Goal: Task Accomplishment & Management: Use online tool/utility

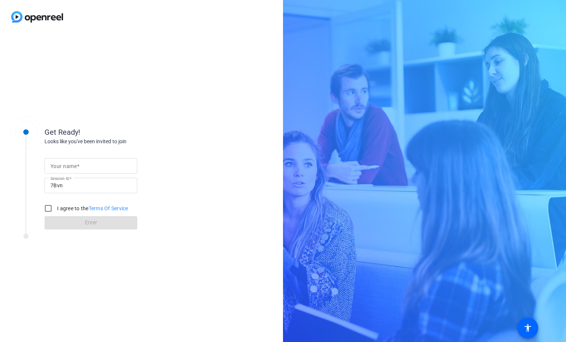
click at [89, 167] on input "Your name" at bounding box center [90, 166] width 81 height 9
type input "[PERSON_NAME]"
click at [48, 206] on input "I agree to the Terms Of Service" at bounding box center [48, 208] width 15 height 15
checkbox input "true"
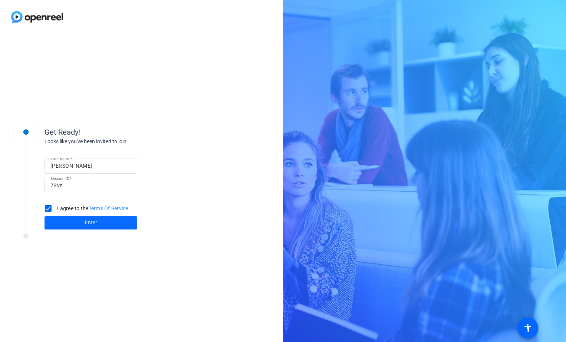
click at [99, 219] on span at bounding box center [90, 223] width 93 height 18
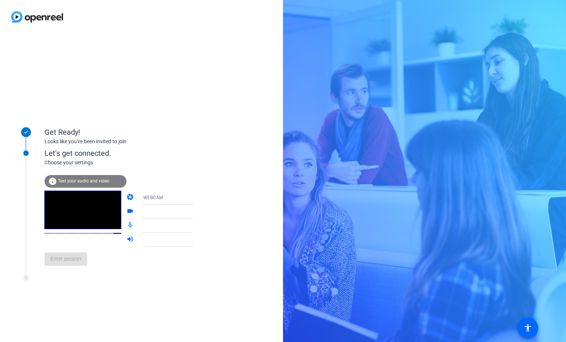
click at [72, 178] on div "info Test your audio and video" at bounding box center [85, 181] width 82 height 13
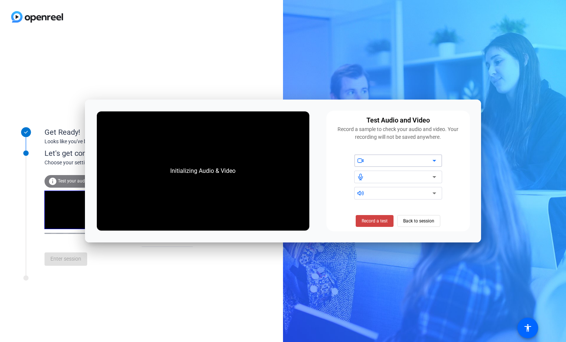
click at [398, 162] on div at bounding box center [400, 160] width 63 height 9
click at [431, 160] on icon at bounding box center [434, 160] width 9 height 9
click at [421, 221] on span "Back to session" at bounding box center [418, 221] width 31 height 14
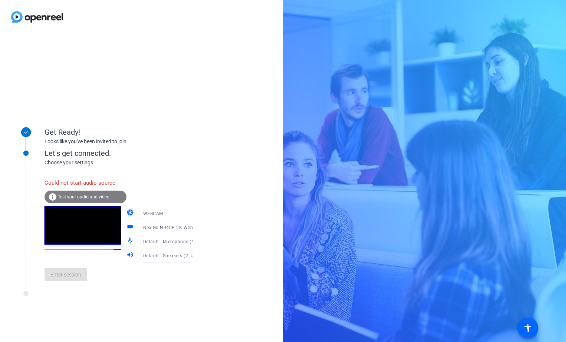
click at [77, 197] on span "Test your audio and video" at bounding box center [84, 197] width 52 height 5
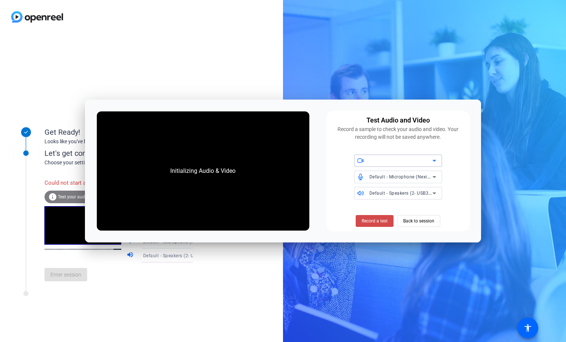
click at [375, 222] on span "Record a test" at bounding box center [374, 221] width 26 height 7
click at [381, 222] on span "Record a test" at bounding box center [374, 221] width 26 height 7
click at [419, 221] on span "Back to session" at bounding box center [418, 221] width 31 height 14
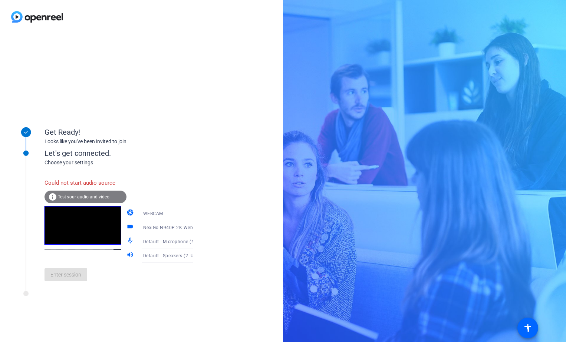
click at [196, 241] on icon at bounding box center [200, 241] width 9 height 9
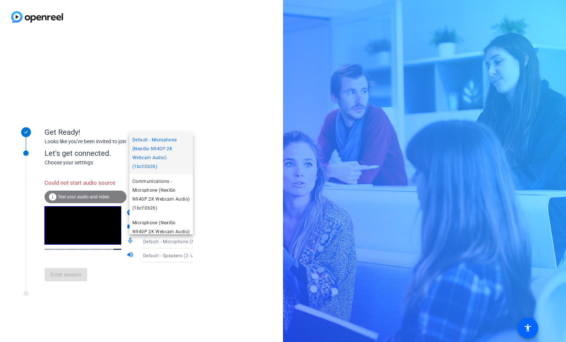
click at [201, 239] on div at bounding box center [283, 171] width 566 height 342
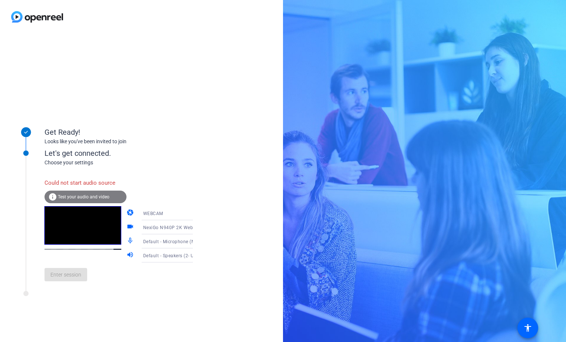
click at [76, 197] on span "Test your audio and video" at bounding box center [84, 197] width 52 height 5
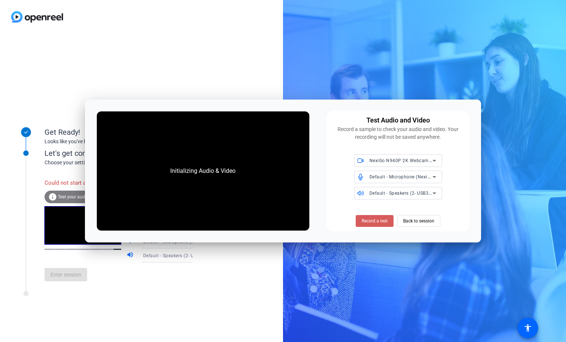
click at [375, 222] on span "Record a test" at bounding box center [374, 221] width 26 height 7
click at [414, 220] on span "Back to session" at bounding box center [418, 221] width 31 height 14
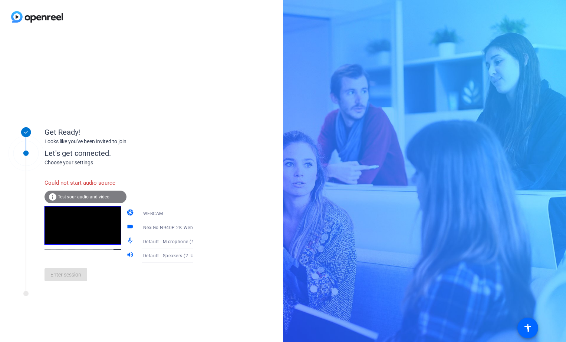
click at [198, 242] on icon at bounding box center [200, 242] width 4 height 2
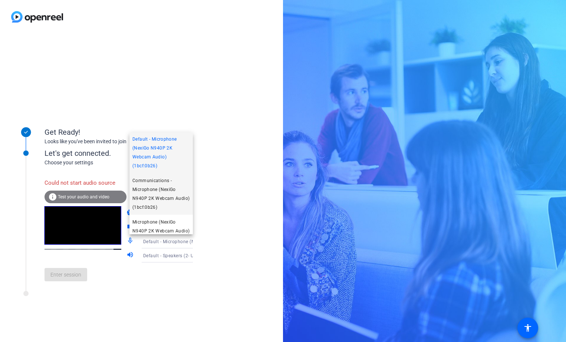
scroll to position [0, 0]
click at [203, 178] on div at bounding box center [283, 171] width 566 height 342
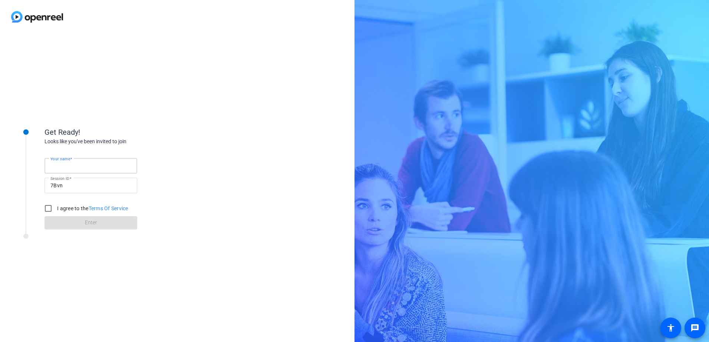
click at [104, 162] on input "Your name" at bounding box center [90, 166] width 81 height 9
type input "[PERSON_NAME]"
click at [49, 206] on input "I agree to the Terms Of Service" at bounding box center [48, 208] width 15 height 15
checkbox input "true"
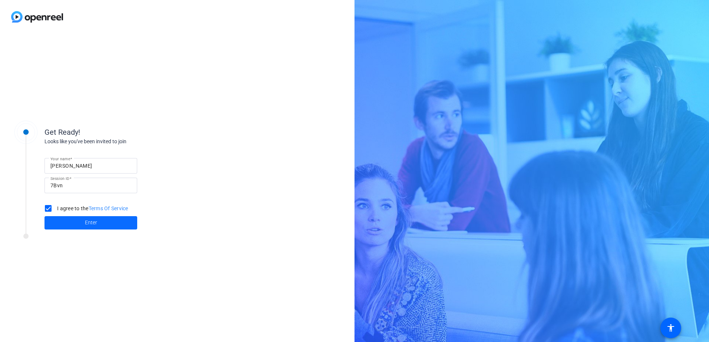
click at [98, 220] on span at bounding box center [90, 223] width 93 height 18
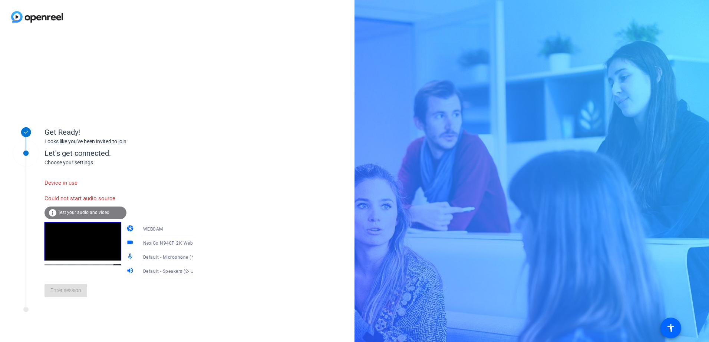
click at [82, 212] on span "Test your audio and video" at bounding box center [84, 212] width 52 height 5
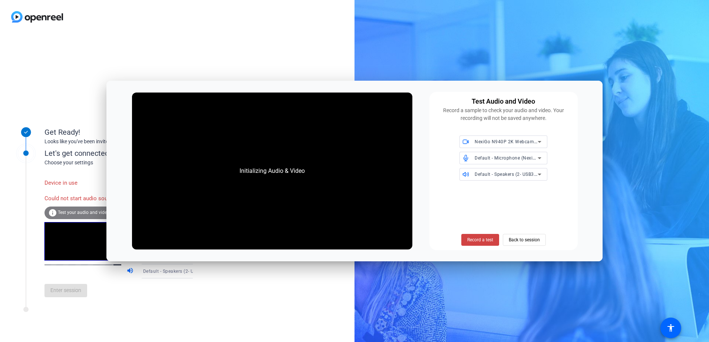
click at [233, 312] on div "Get Ready! Looks like you've been invited to join Let's get connected. Choose y…" at bounding box center [177, 188] width 354 height 309
click at [523, 242] on span "Back to session" at bounding box center [524, 240] width 31 height 14
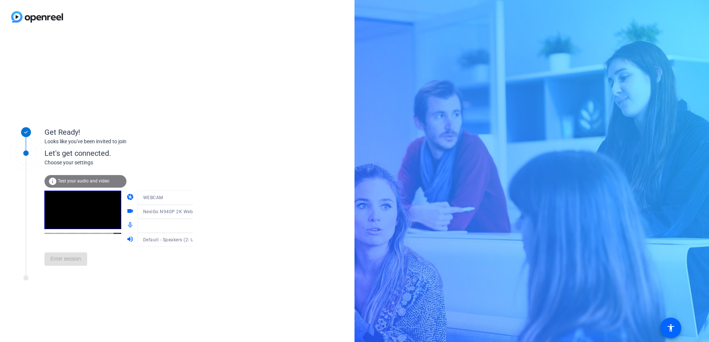
click at [88, 180] on span "Test your audio and video" at bounding box center [84, 181] width 52 height 5
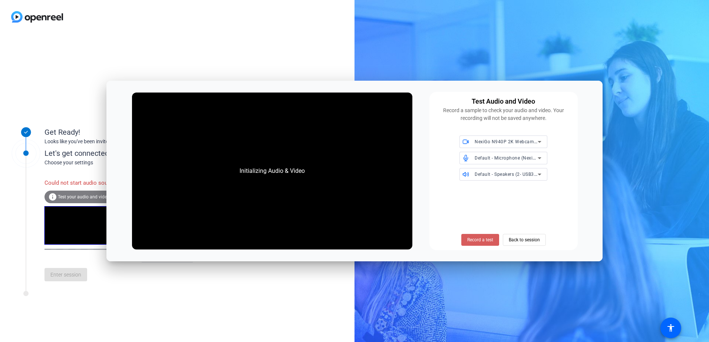
click at [472, 241] on span "Record a test" at bounding box center [480, 240] width 26 height 7
click at [472, 240] on span "Record a test" at bounding box center [480, 240] width 26 height 7
click at [257, 302] on div "Get Ready! Looks like you've been invited to join Let's get connected. Choose y…" at bounding box center [177, 188] width 354 height 309
click at [533, 241] on span "Back to session" at bounding box center [524, 240] width 31 height 14
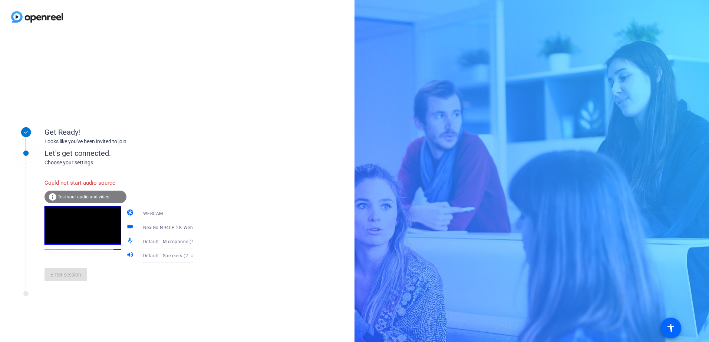
click at [198, 242] on icon at bounding box center [200, 242] width 4 height 2
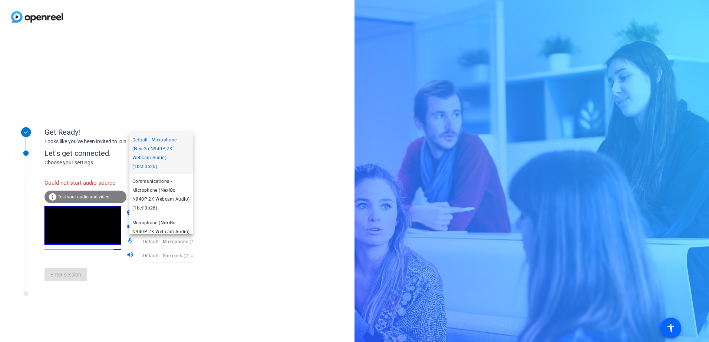
click at [235, 242] on div at bounding box center [354, 171] width 709 height 342
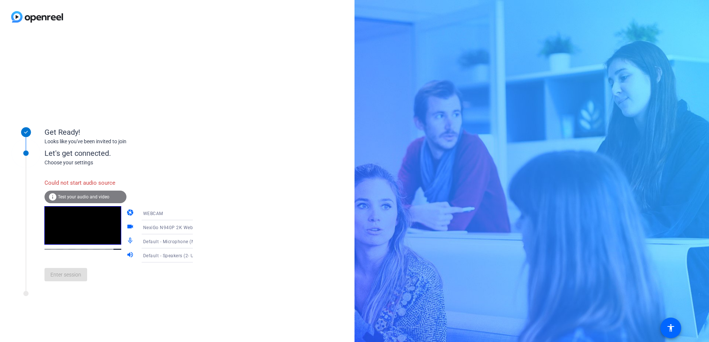
click at [230, 252] on div "Get Ready! Looks like you've been invited to join Let's get connected. Choose y…" at bounding box center [177, 188] width 354 height 309
